Goal: Task Accomplishment & Management: Manage account settings

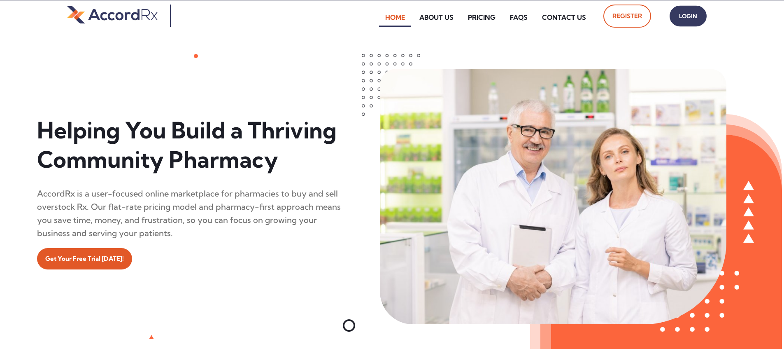
click at [376, 16] on span "Login" at bounding box center [688, 16] width 21 height 12
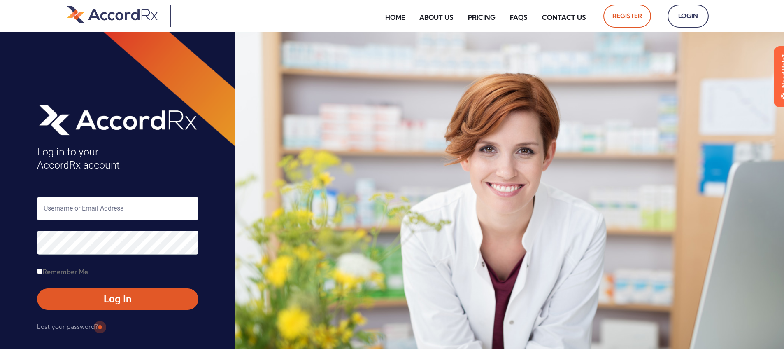
click at [80, 211] on input "text" at bounding box center [117, 208] width 161 height 23
type input "ARX-[PERSON_NAME]"
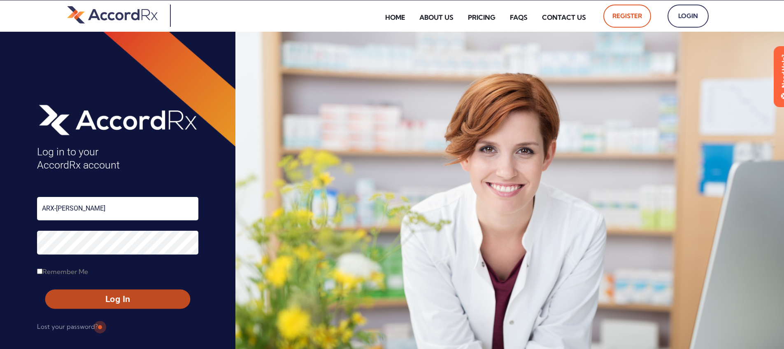
click at [99, 300] on span "Log In" at bounding box center [118, 299] width 130 height 12
